Goal: Find contact information: Find contact information

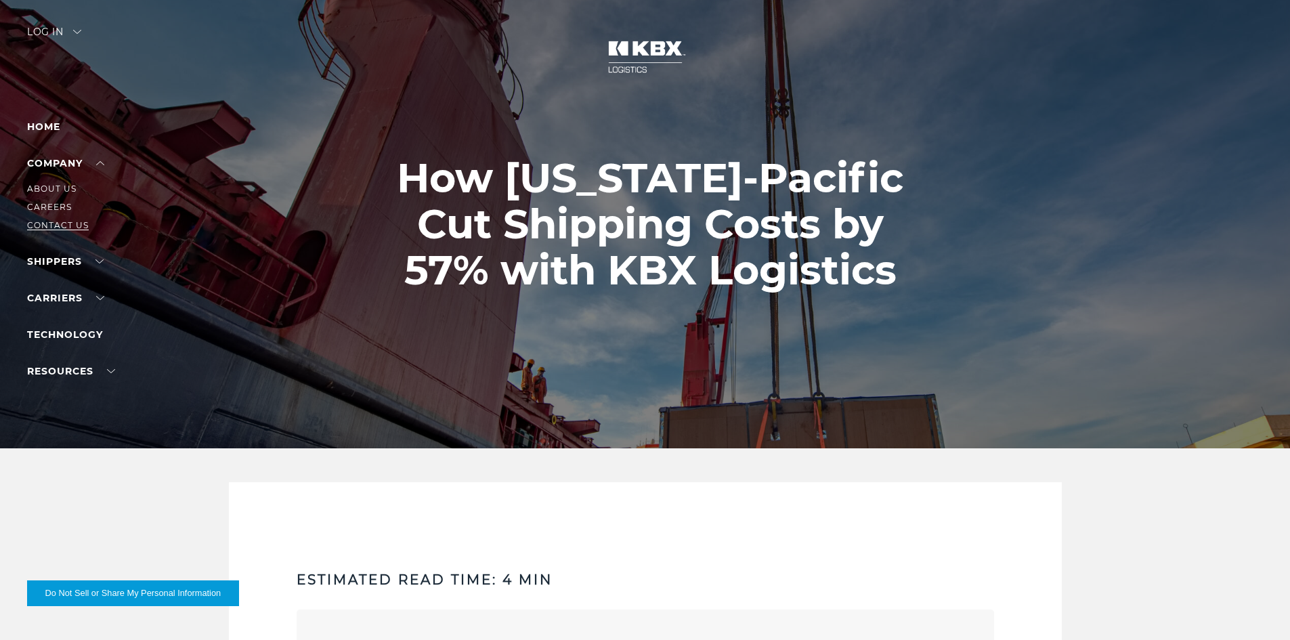
click at [49, 221] on link "Contact Us" at bounding box center [58, 225] width 62 height 10
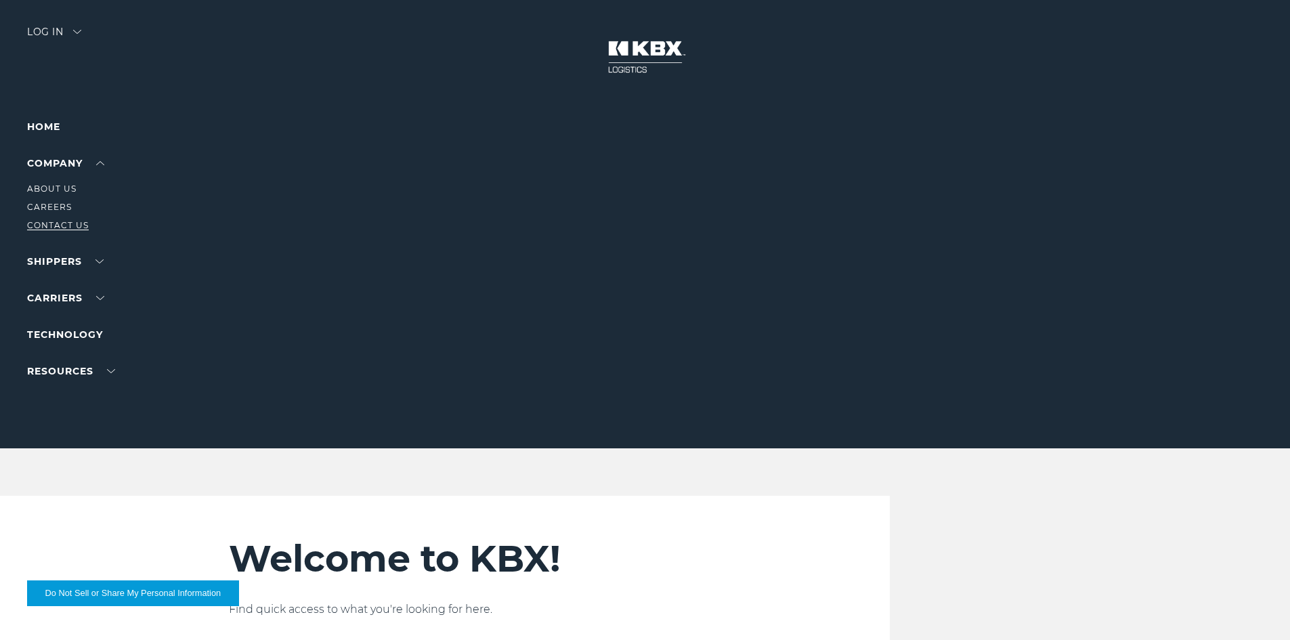
click at [63, 226] on link "Contact Us" at bounding box center [58, 225] width 62 height 10
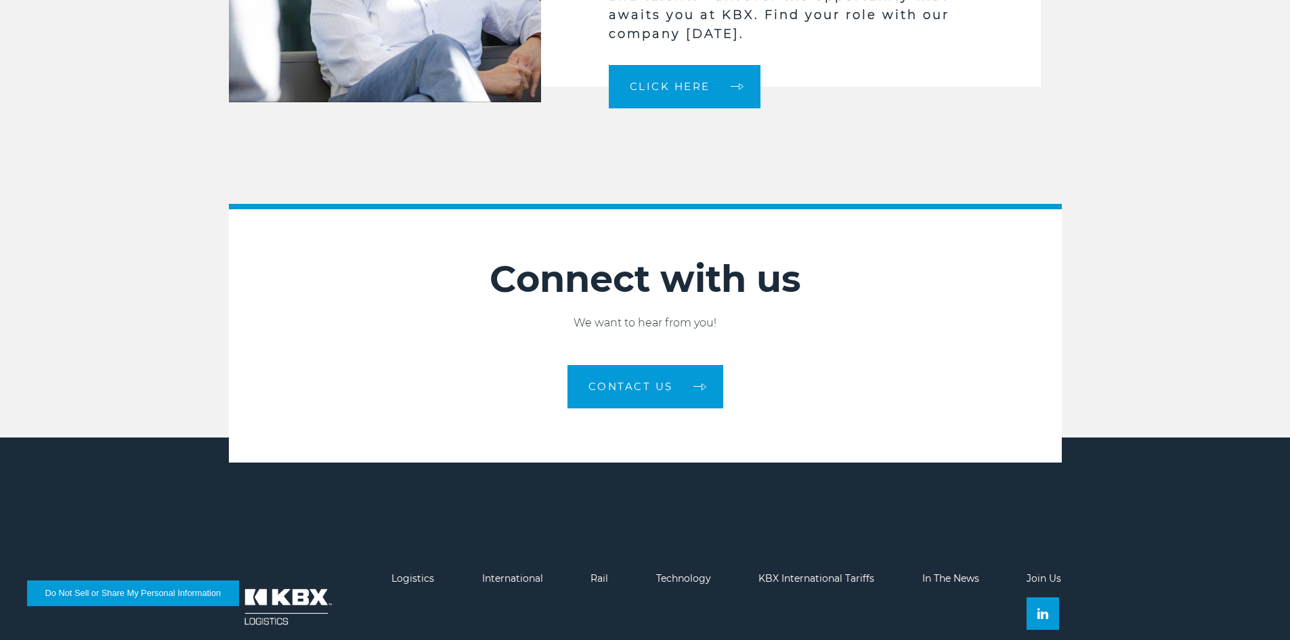
scroll to position [3692, 0]
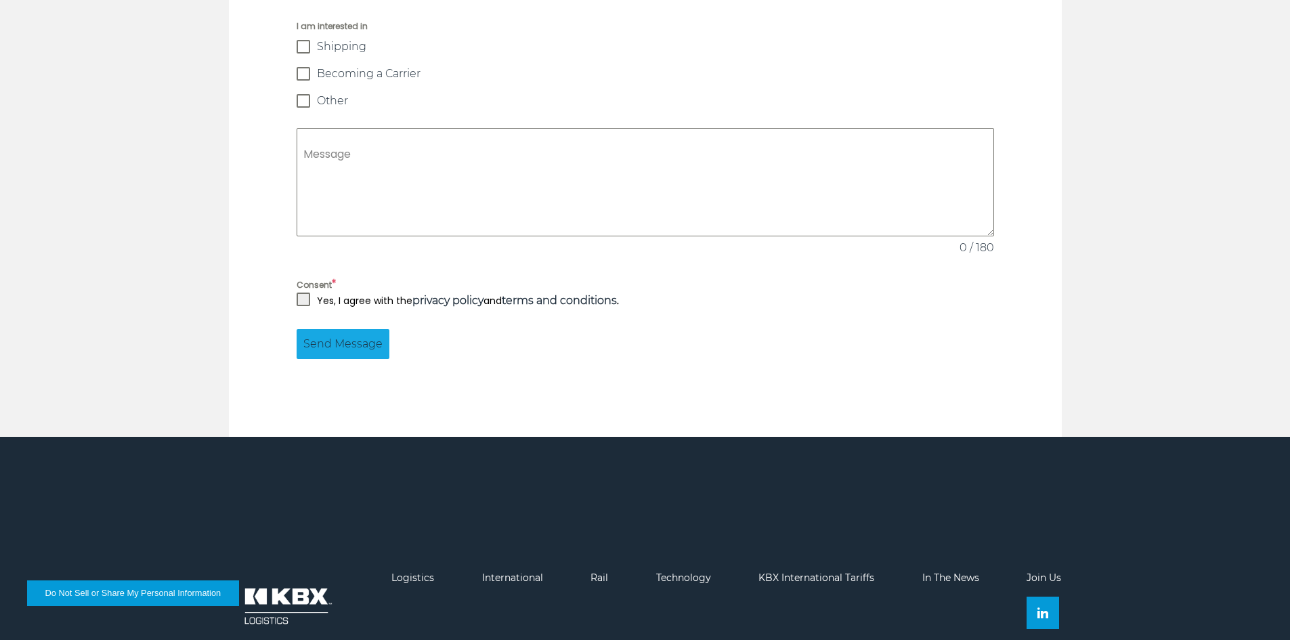
scroll to position [1286, 0]
